Goal: Information Seeking & Learning: Learn about a topic

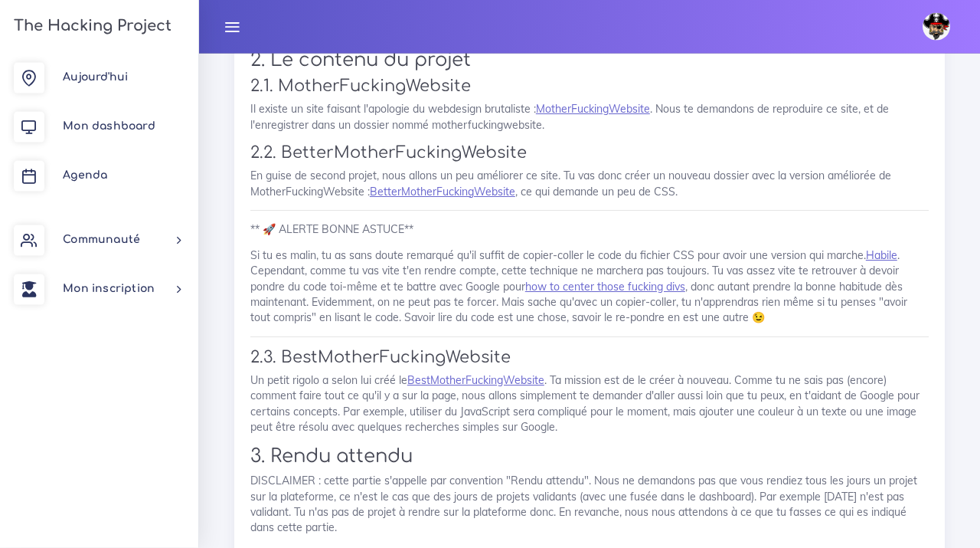
scroll to position [1054, 0]
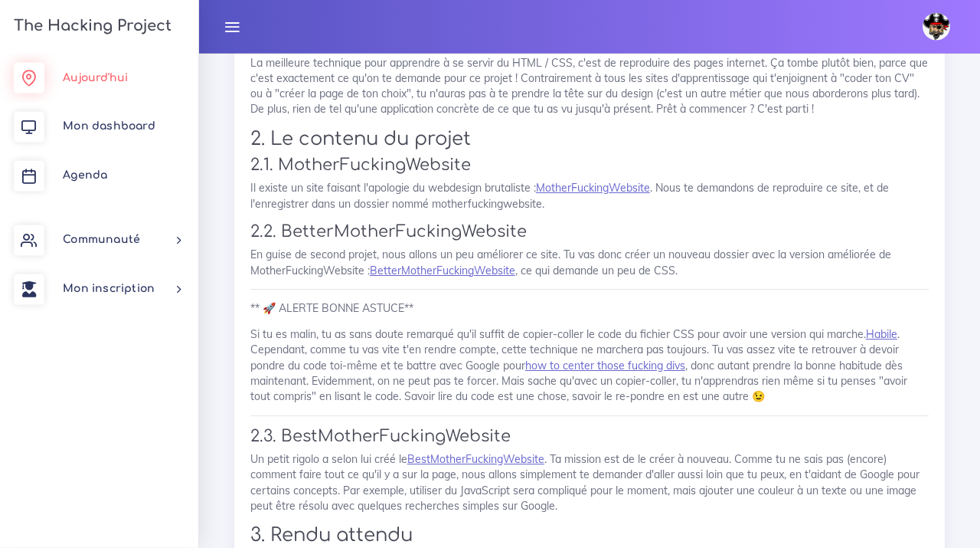
click at [110, 74] on span "Aujourd'hui" at bounding box center [95, 77] width 65 height 11
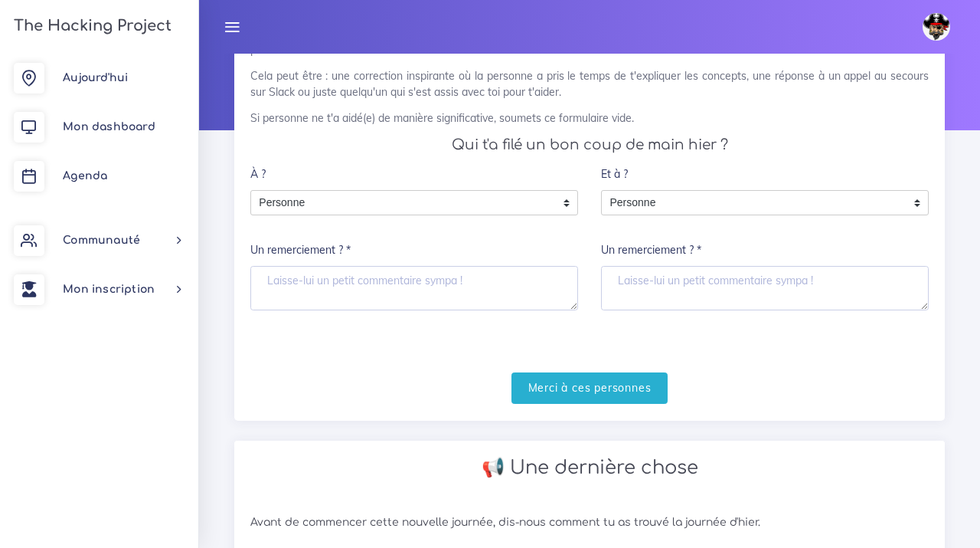
scroll to position [131, 0]
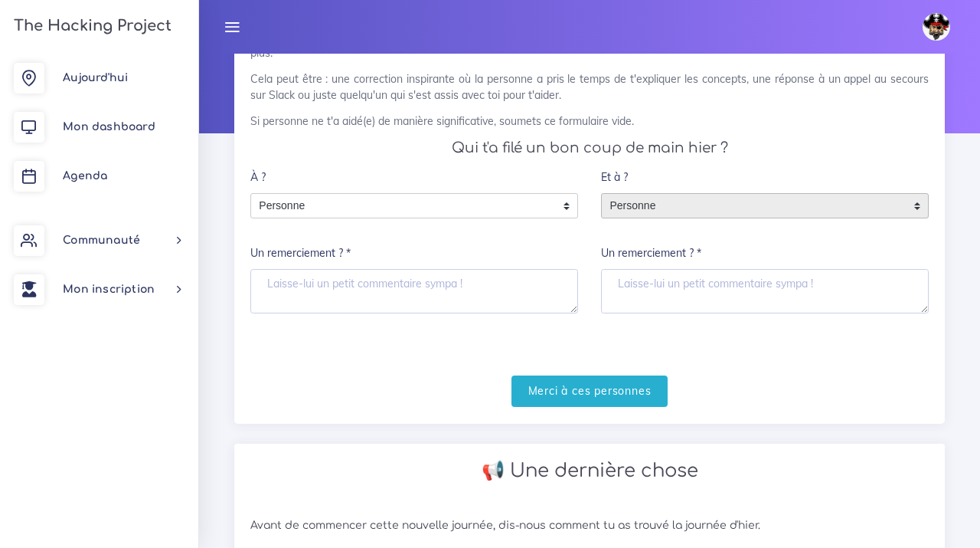
click at [846, 204] on span "Personne" at bounding box center [753, 206] width 303 height 25
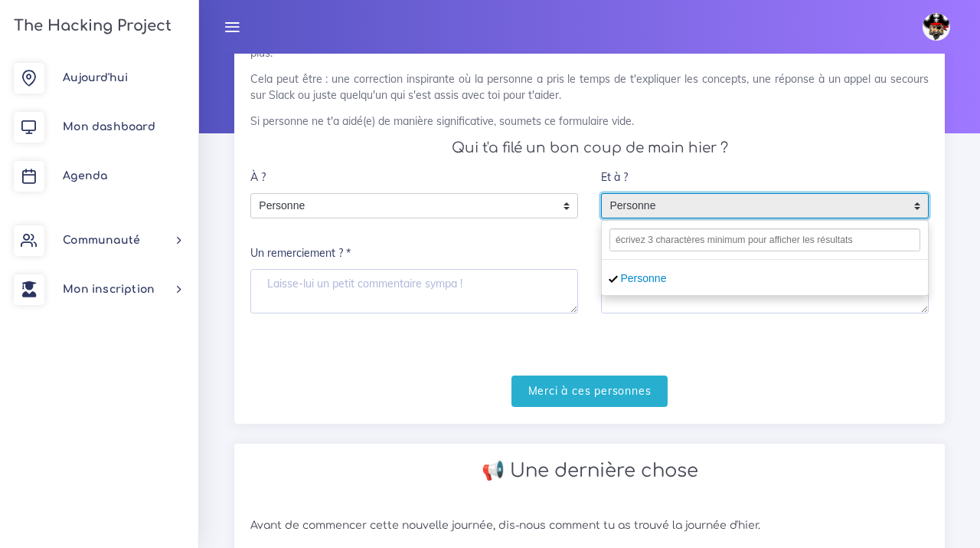
click at [787, 331] on form "À ? Personne Personne Personne Un remerciement ? * Et à ? Personne Personne Per…" at bounding box center [589, 284] width 679 height 244
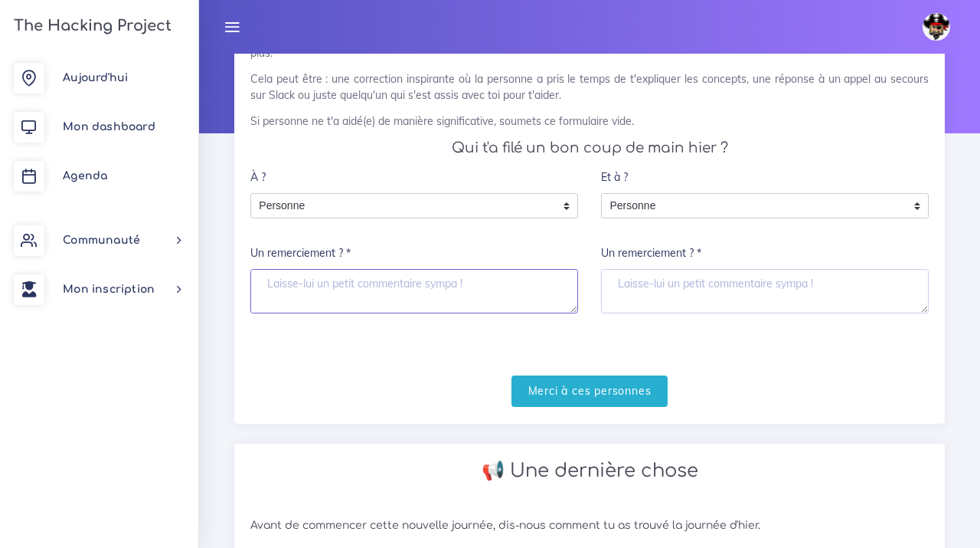
click at [458, 283] on textarea "Un remerciement ? *" at bounding box center [414, 291] width 328 height 44
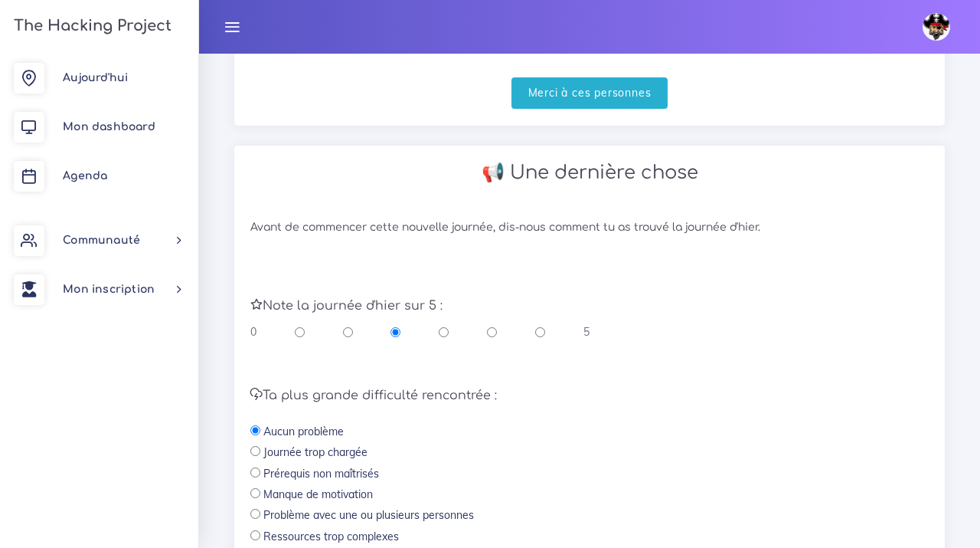
scroll to position [447, 0]
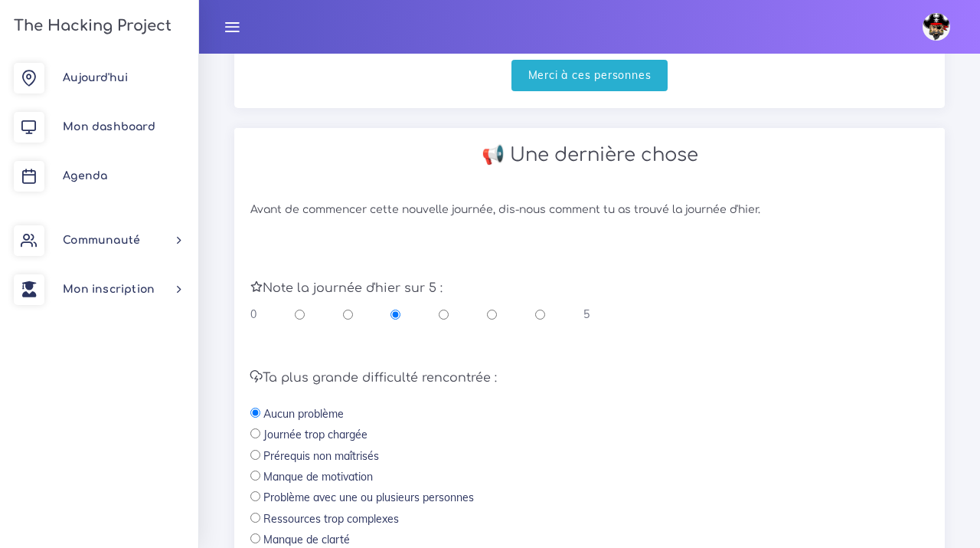
click at [303, 317] on input "radio" at bounding box center [300, 313] width 10 height 15
radio input "true"
click at [342, 317] on div "0 5" at bounding box center [419, 313] width 339 height 15
click at [351, 316] on input "radio" at bounding box center [348, 313] width 10 height 15
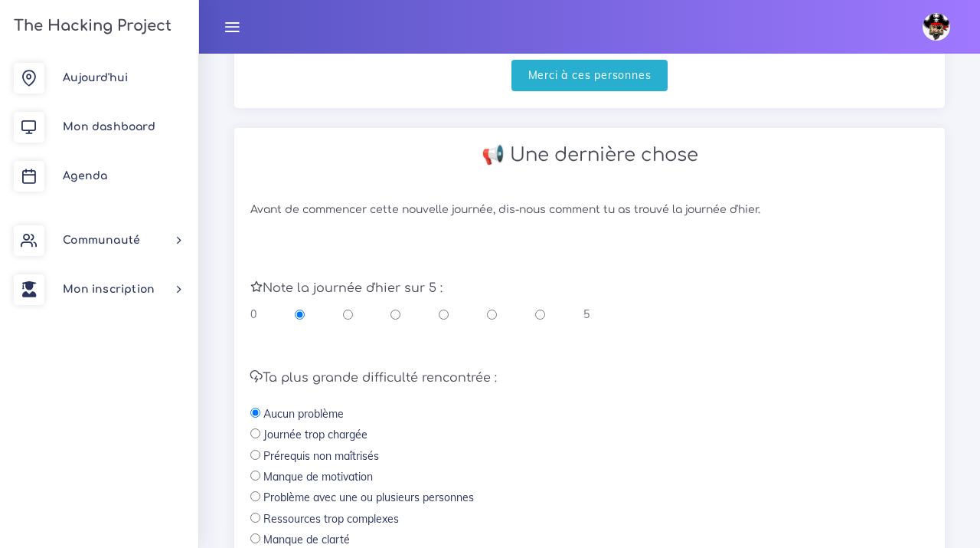
radio input "true"
click at [392, 316] on input "radio" at bounding box center [396, 313] width 10 height 15
radio input "true"
click at [452, 319] on div "0 5" at bounding box center [419, 313] width 339 height 15
click at [446, 317] on input "radio" at bounding box center [444, 313] width 10 height 15
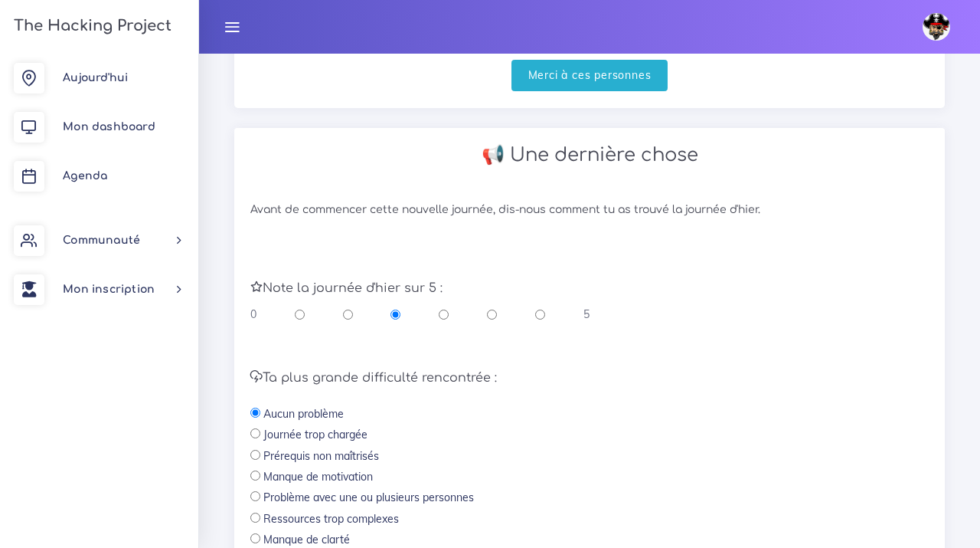
radio input "true"
click at [489, 313] on input "radio" at bounding box center [492, 313] width 10 height 15
radio input "true"
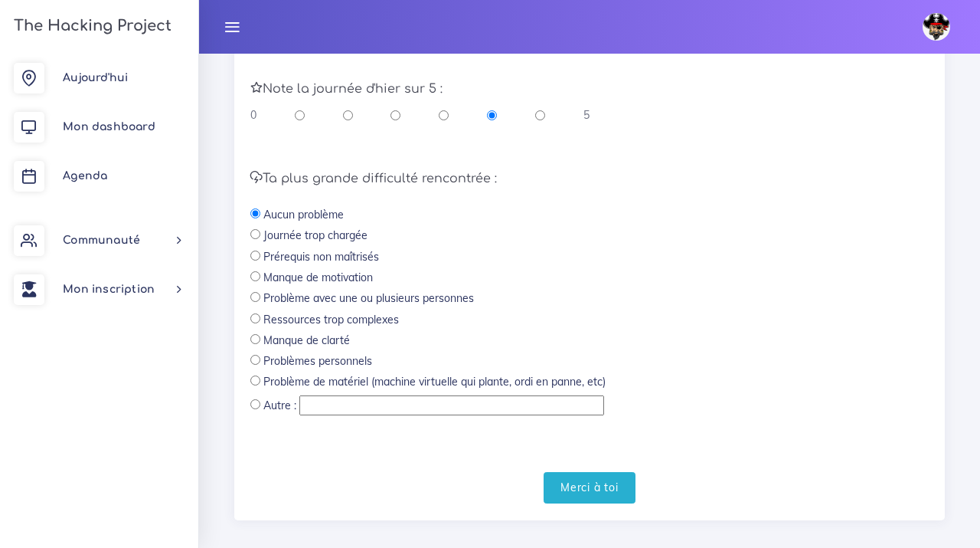
scroll to position [661, 0]
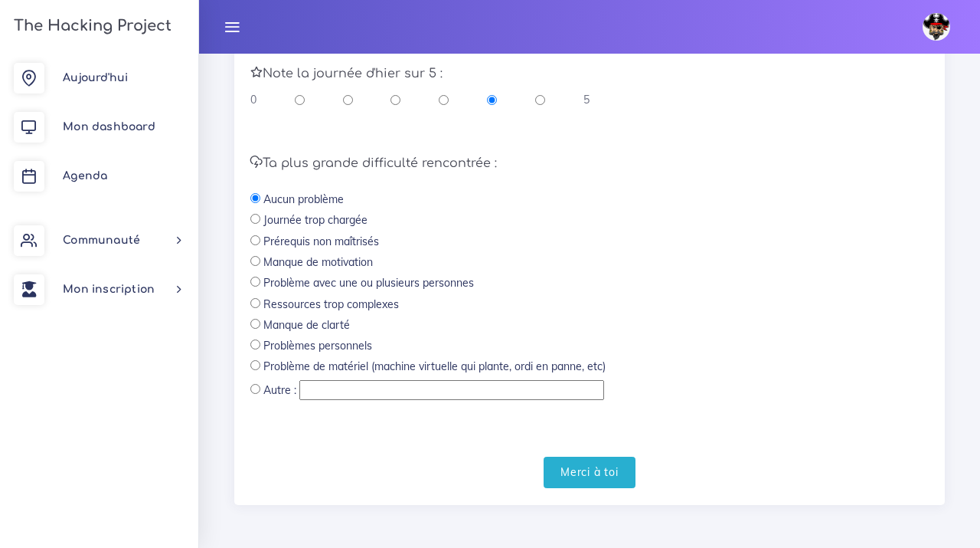
click at [258, 343] on input "radio" at bounding box center [255, 344] width 10 height 10
radio input "true"
click at [586, 473] on input "Merci à toi" at bounding box center [590, 471] width 92 height 31
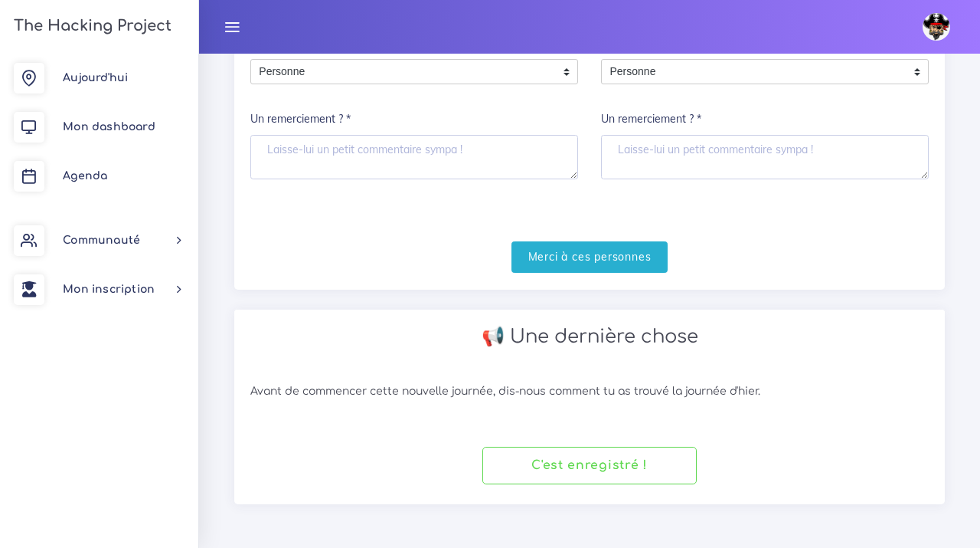
scroll to position [265, 0]
click at [603, 262] on input "Merci à ces personnes" at bounding box center [590, 256] width 157 height 31
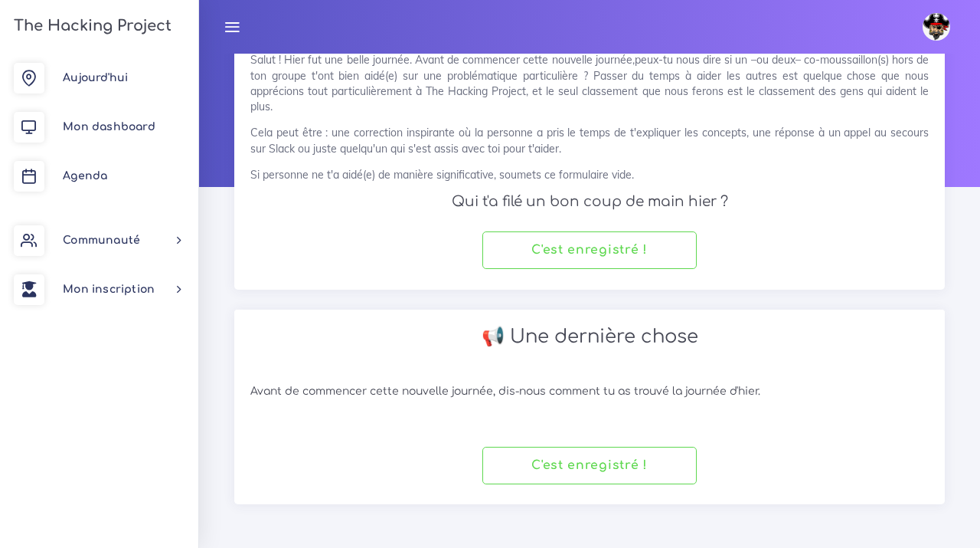
scroll to position [77, 0]
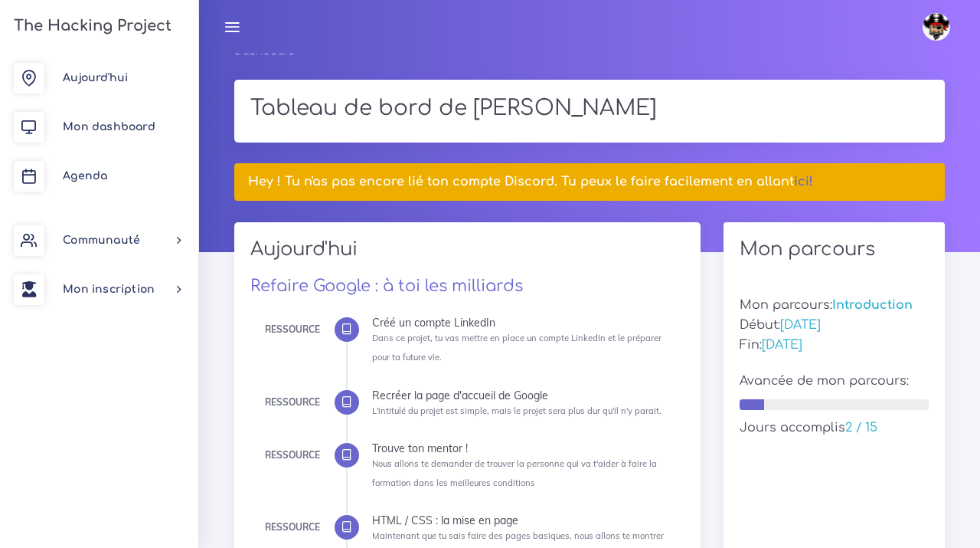
scroll to position [18, 0]
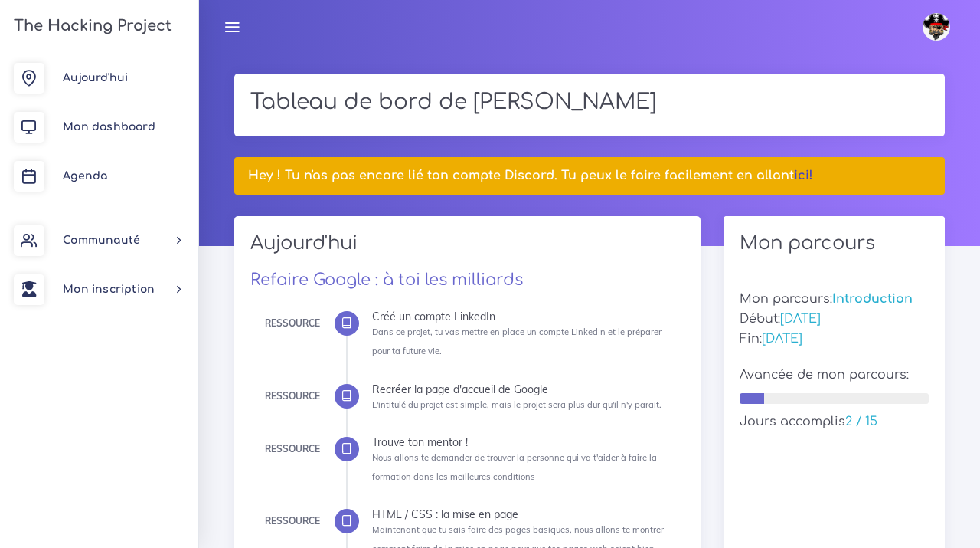
click at [796, 174] on link "ici!" at bounding box center [803, 175] width 19 height 14
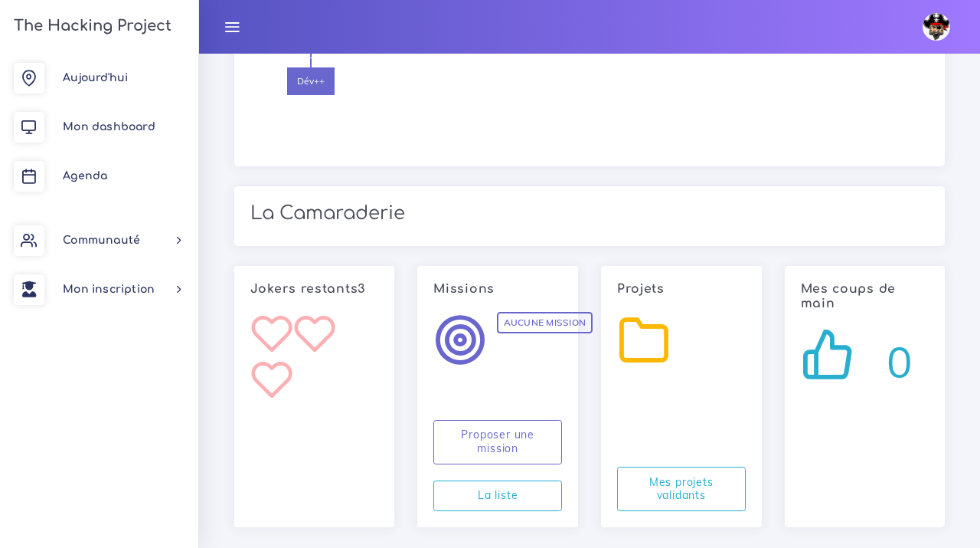
scroll to position [2829, 0]
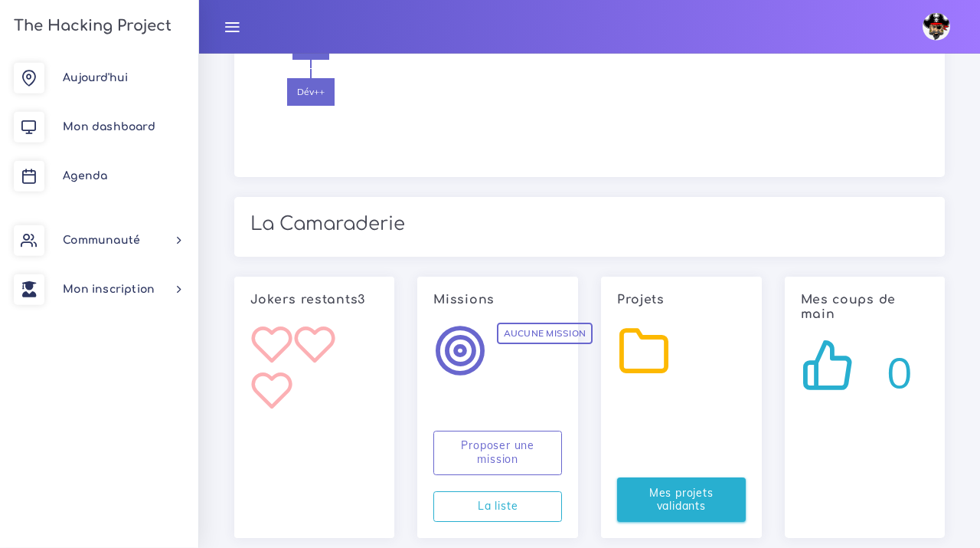
click at [680, 477] on link "Mes projets validants" at bounding box center [681, 499] width 129 height 44
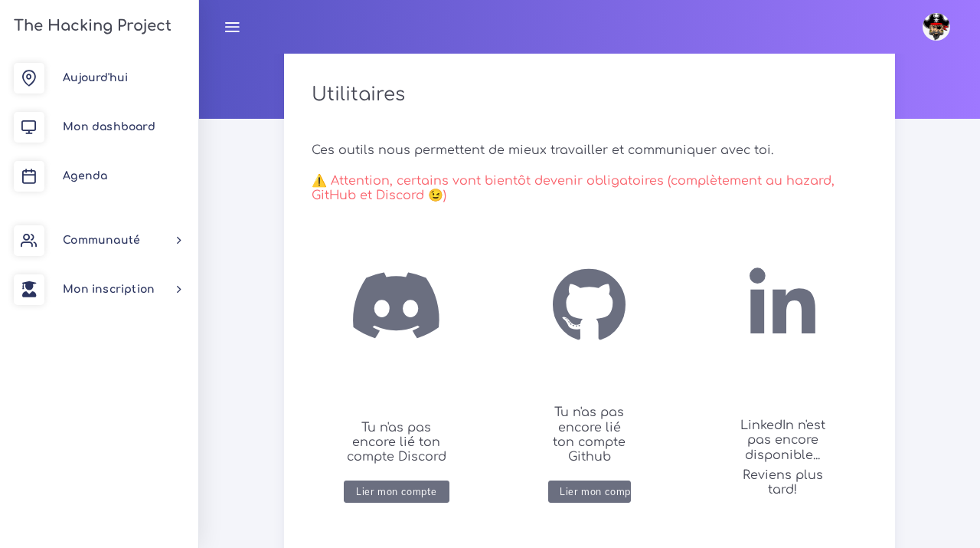
scroll to position [172, 0]
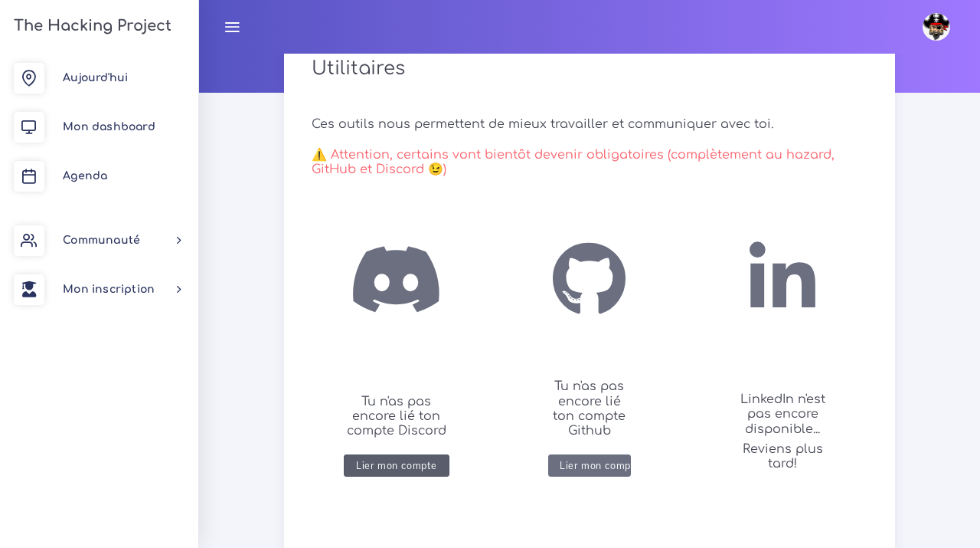
click at [383, 473] on button "Lier mon compte" at bounding box center [397, 465] width 106 height 22
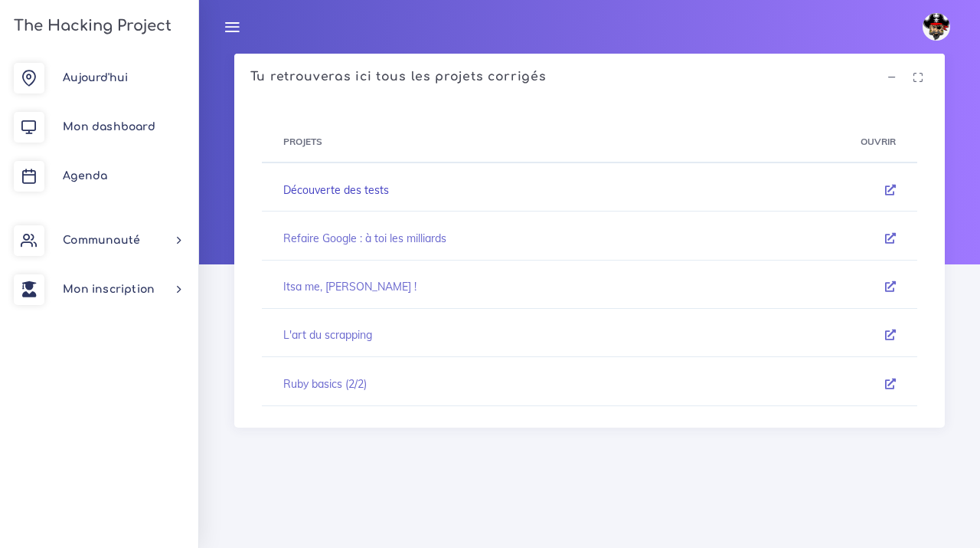
click at [372, 189] on link "Découverte des tests" at bounding box center [336, 190] width 106 height 14
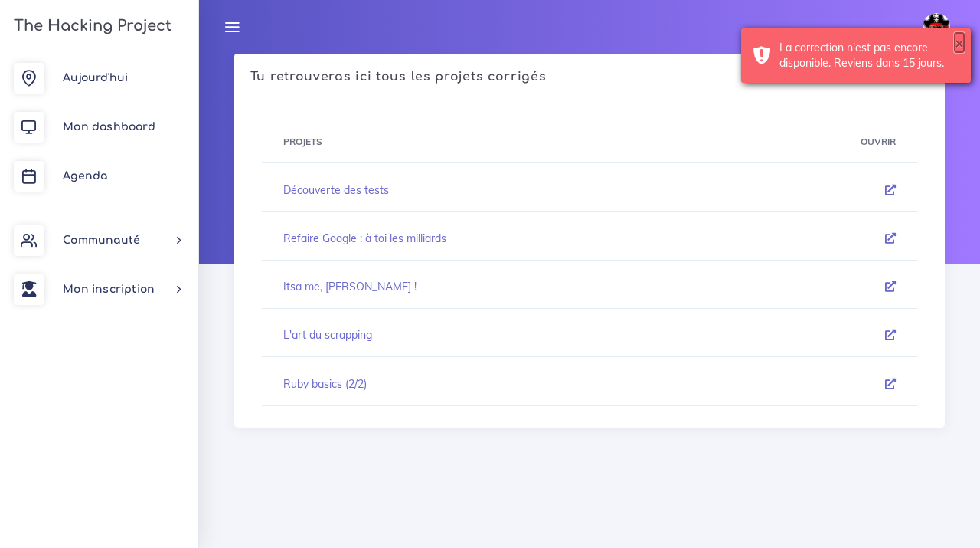
click at [959, 43] on button "×" at bounding box center [959, 42] width 9 height 15
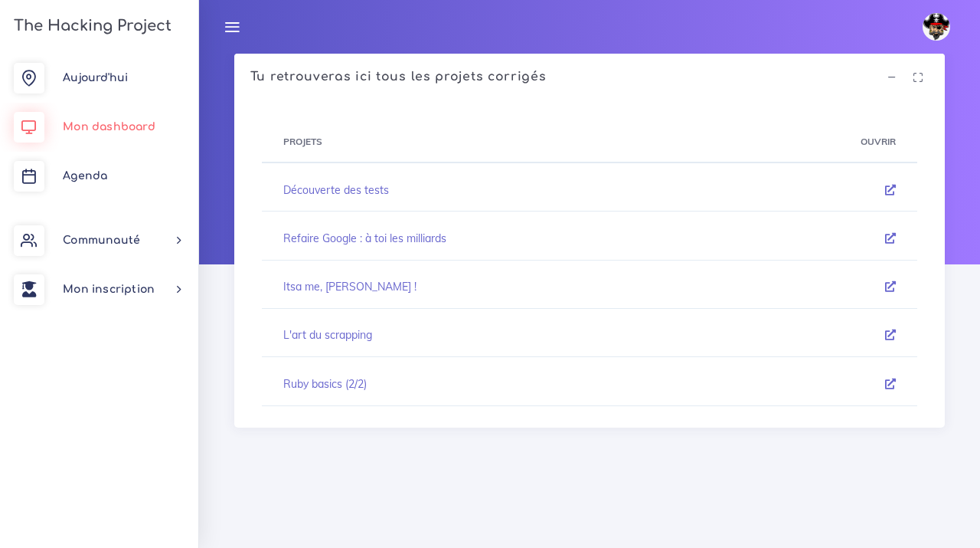
click at [97, 129] on span "Mon dashboard" at bounding box center [109, 126] width 93 height 11
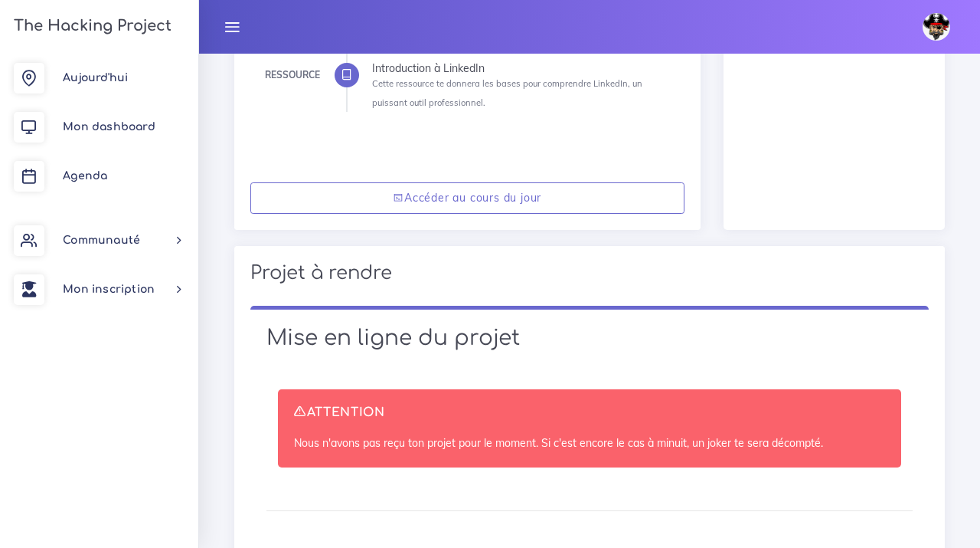
scroll to position [727, 0]
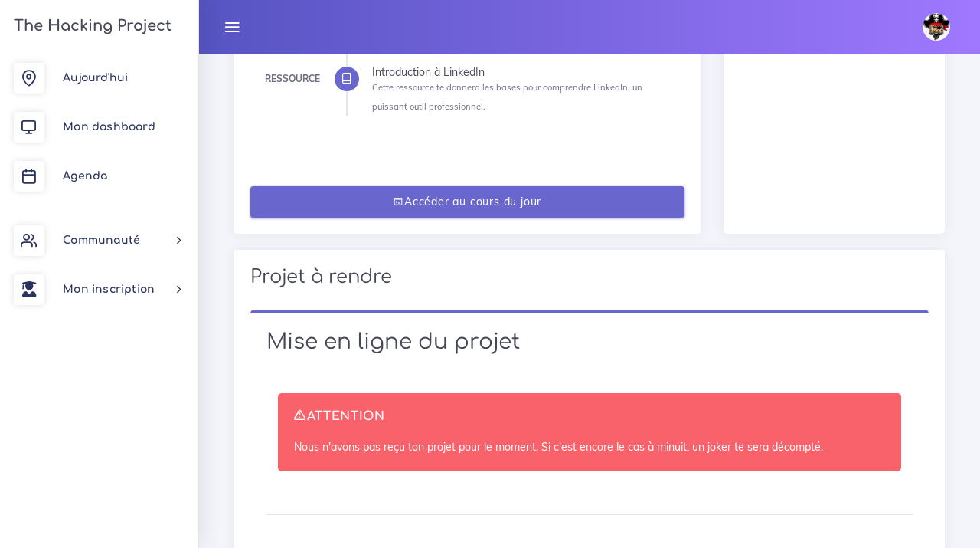
click at [460, 202] on link "Accéder au cours du jour" at bounding box center [467, 201] width 434 height 31
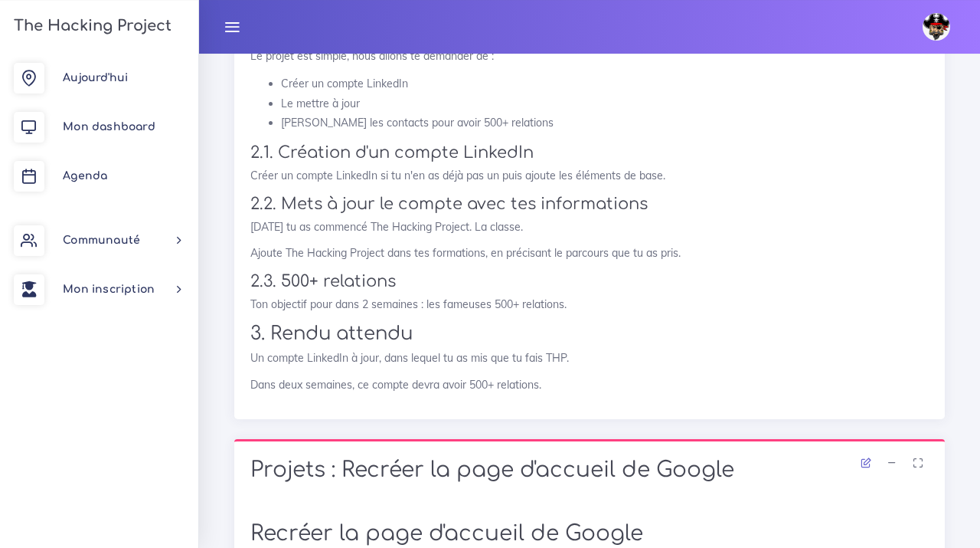
scroll to position [1197, 0]
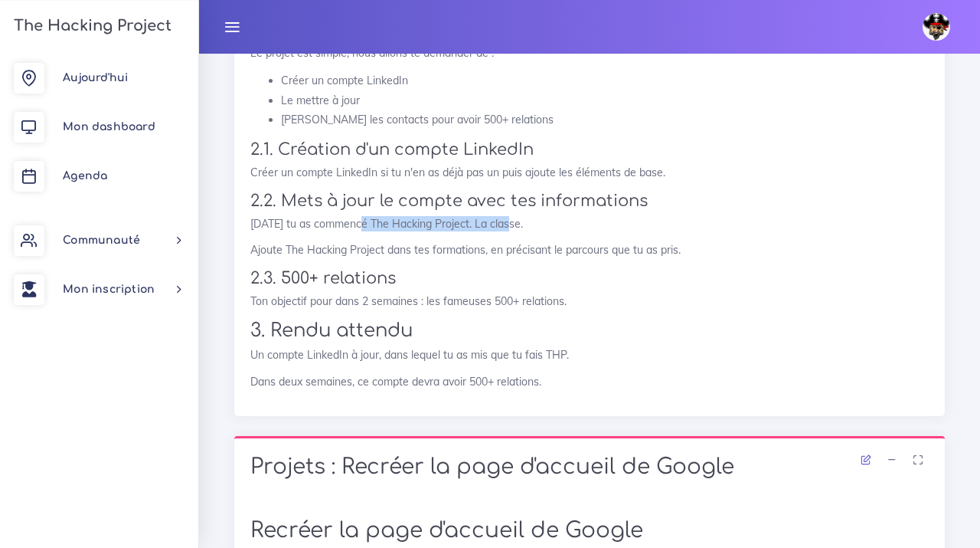
drag, startPoint x: 506, startPoint y: 224, endPoint x: 358, endPoint y: 225, distance: 147.8
click at [358, 225] on p "[DATE] tu as commencé The Hacking Project. La classe." at bounding box center [589, 223] width 679 height 15
copy p "The Hacking Project. La classe"
click at [448, 227] on p "[DATE] tu as commencé The Hacking Project. La classe." at bounding box center [589, 223] width 679 height 15
drag, startPoint x: 456, startPoint y: 226, endPoint x: 357, endPoint y: 224, distance: 99.6
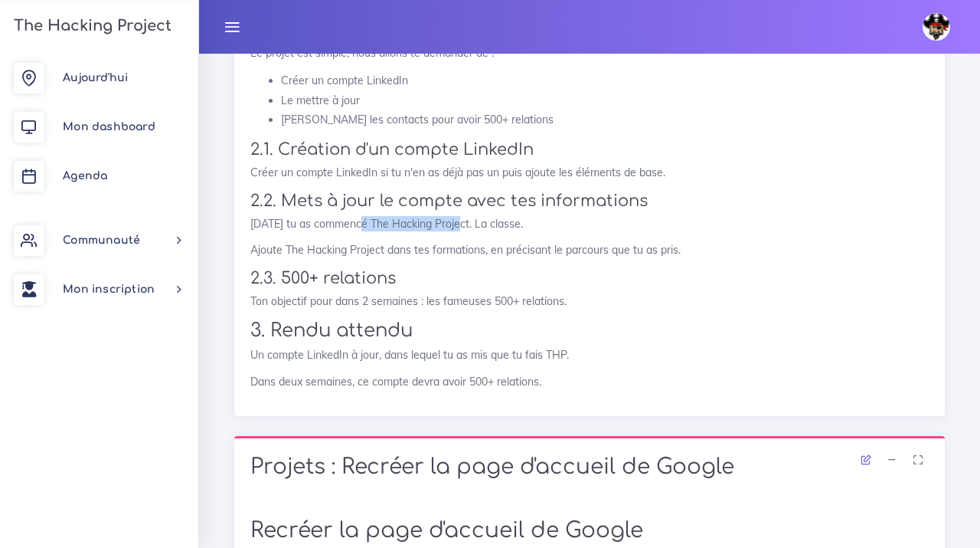
click at [357, 224] on p "[DATE] tu as commencé The Hacking Project. La classe." at bounding box center [589, 223] width 679 height 15
copy p "The Hacking Project"
